Goal: Task Accomplishment & Management: Use online tool/utility

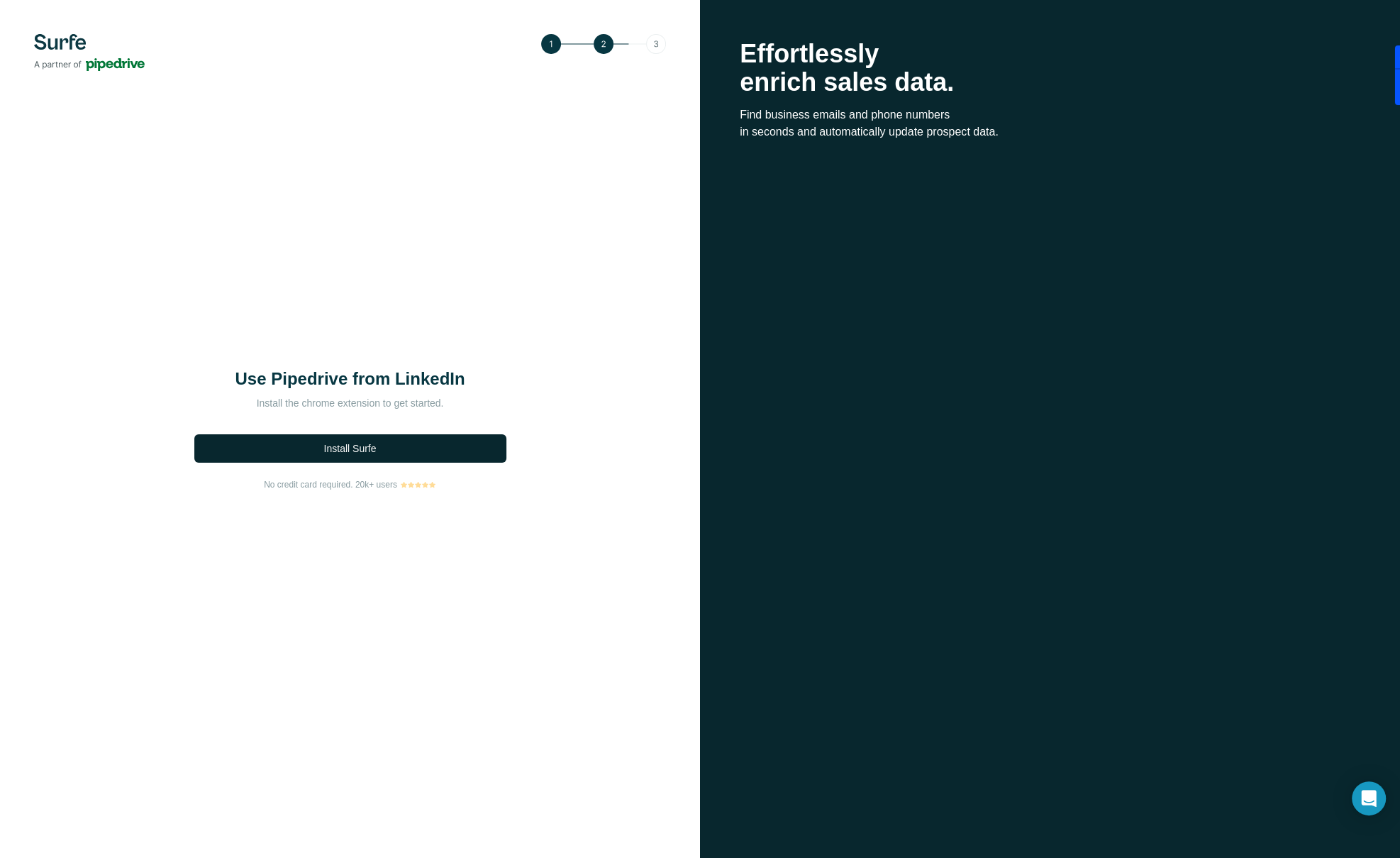
click at [351, 450] on span "Install Surfe" at bounding box center [350, 448] width 52 height 14
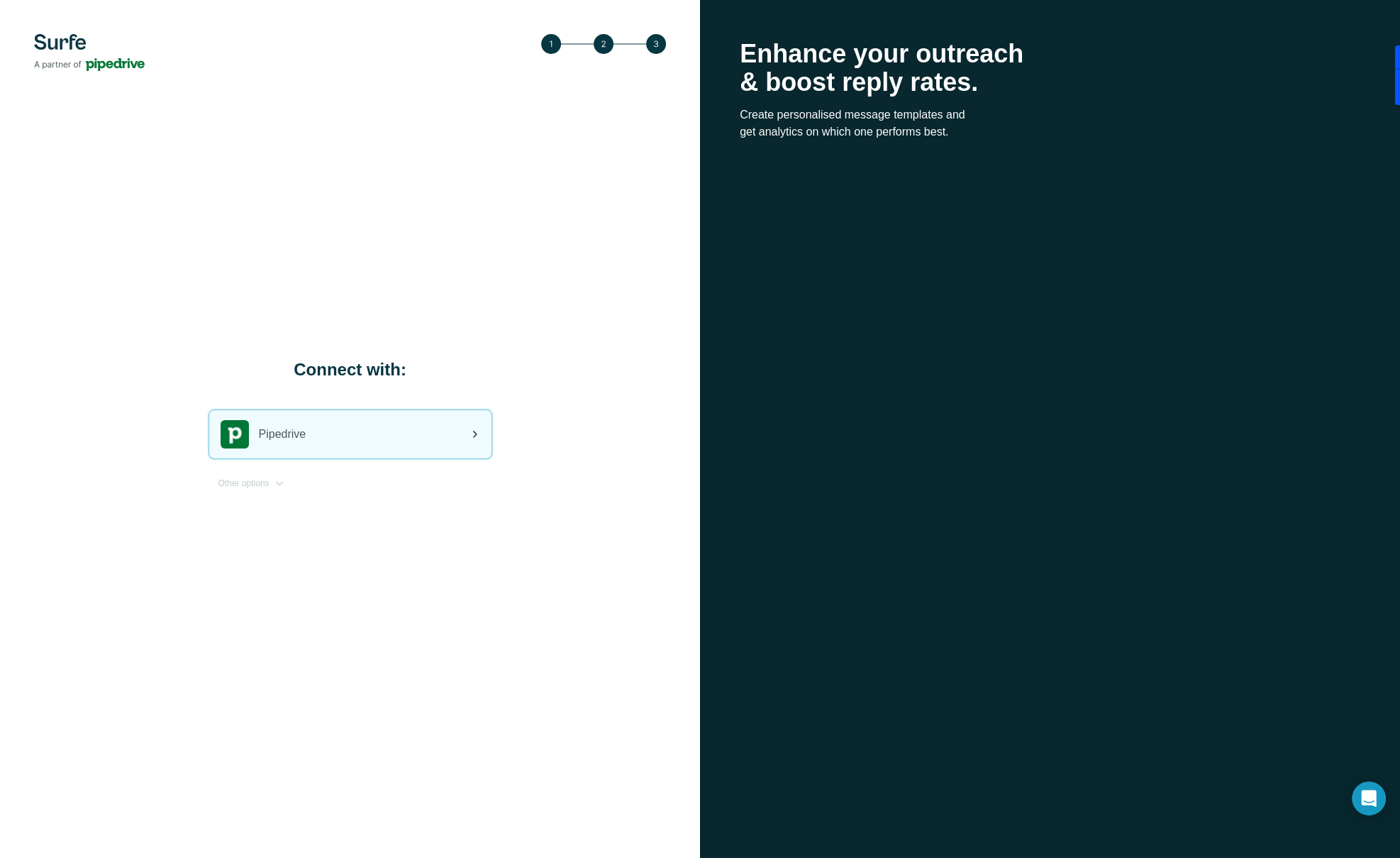
click at [358, 437] on div "Pipedrive" at bounding box center [350, 434] width 283 height 49
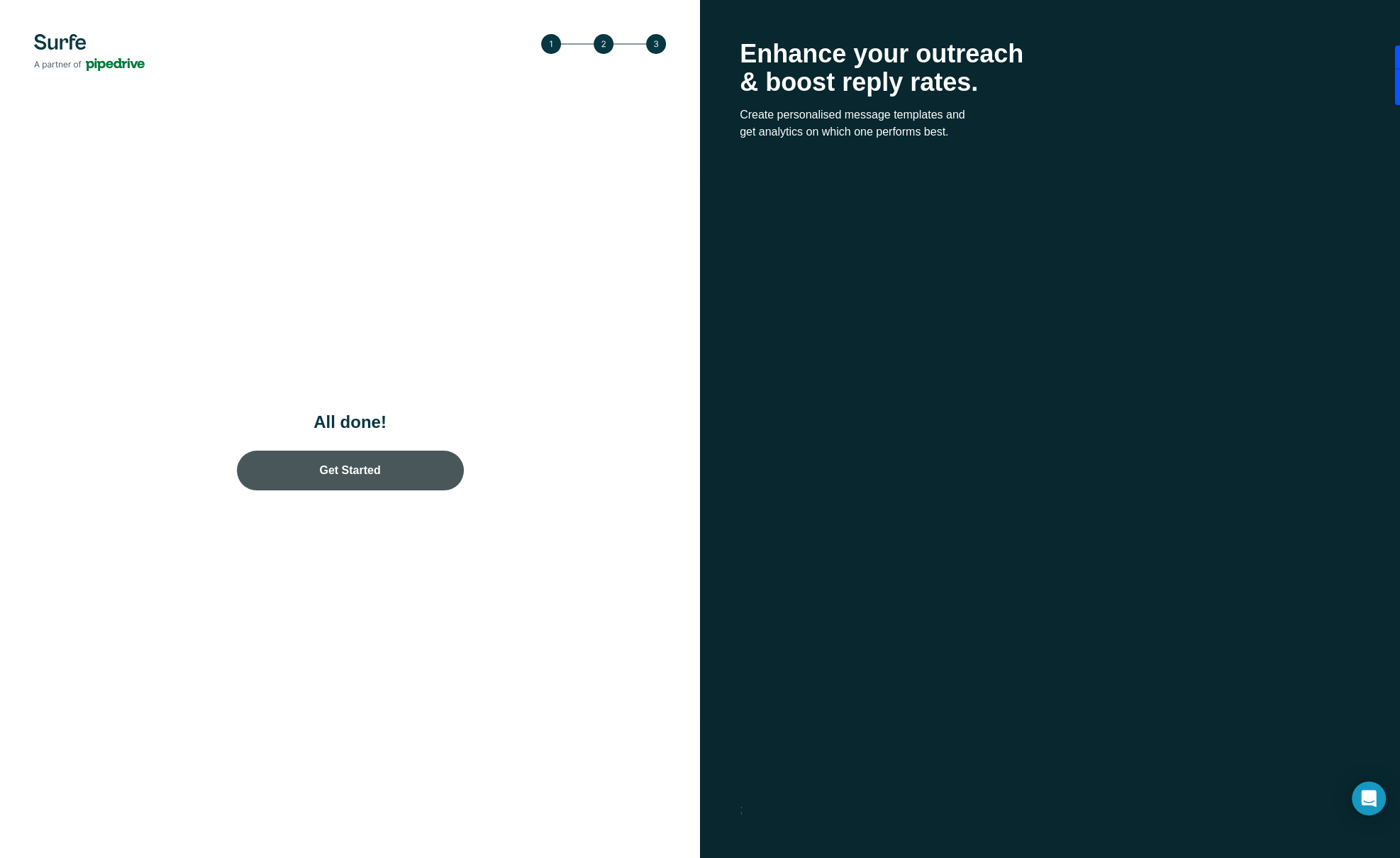
click at [407, 462] on link "Get Started" at bounding box center [351, 470] width 227 height 39
